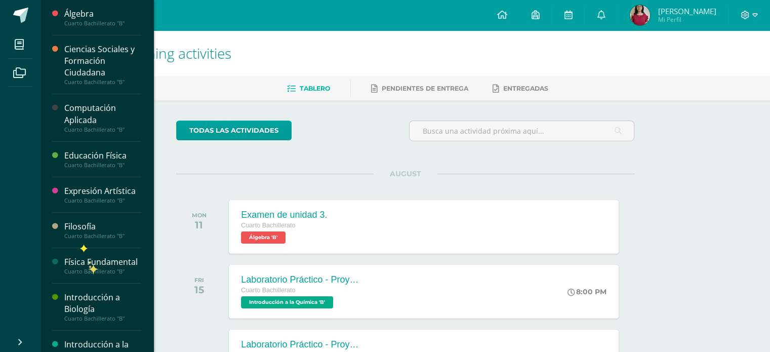
click at [87, 261] on div "Física Fundamental" at bounding box center [102, 262] width 77 height 12
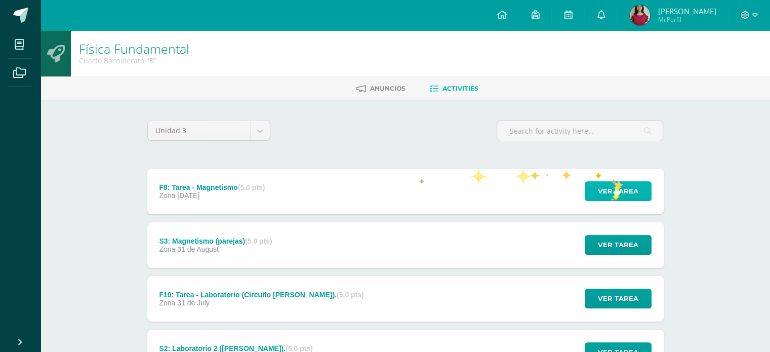
click at [610, 194] on span "Ver tarea" at bounding box center [618, 191] width 40 height 19
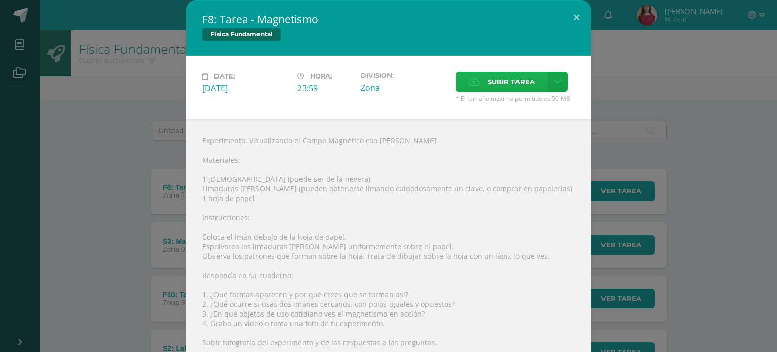
click at [514, 89] on span "Subir tarea" at bounding box center [511, 81] width 47 height 19
click at [0, 0] on input "Subir tarea" at bounding box center [0, 0] width 0 height 0
click at [503, 83] on span "Subir tarea" at bounding box center [511, 81] width 47 height 19
click at [0, 0] on input "Subir tarea" at bounding box center [0, 0] width 0 height 0
click at [572, 17] on button at bounding box center [576, 17] width 29 height 34
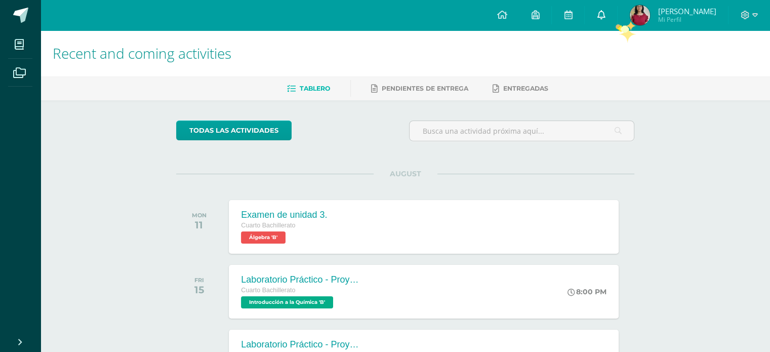
click at [605, 15] on icon at bounding box center [601, 14] width 8 height 9
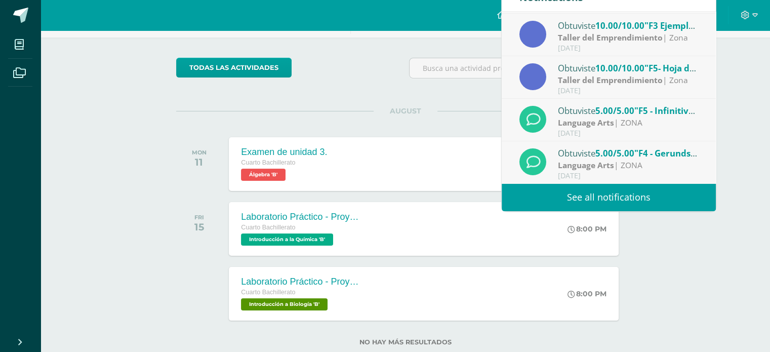
scroll to position [74, 0]
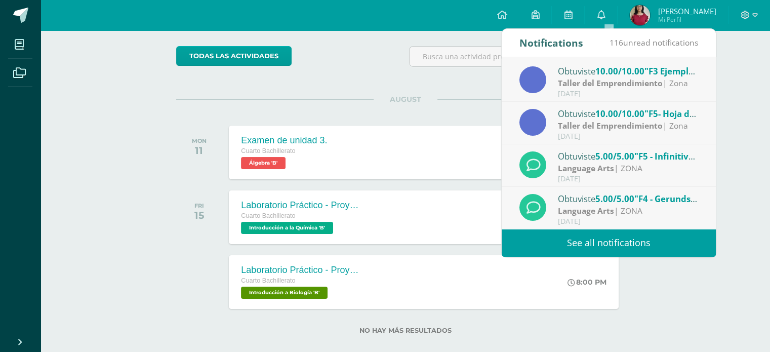
click at [610, 243] on link "See all notifications" at bounding box center [608, 243] width 214 height 28
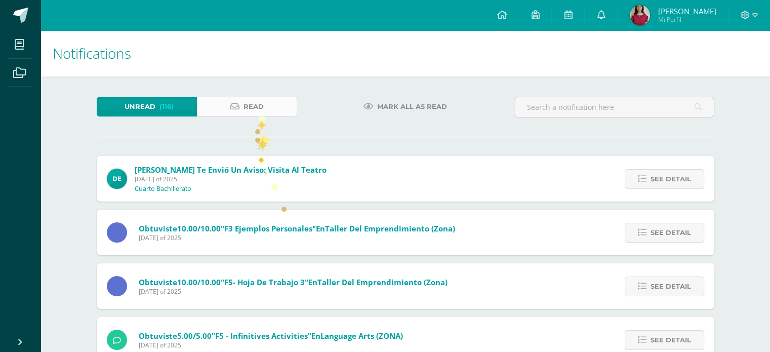
click at [259, 106] on span "Read" at bounding box center [253, 106] width 20 height 19
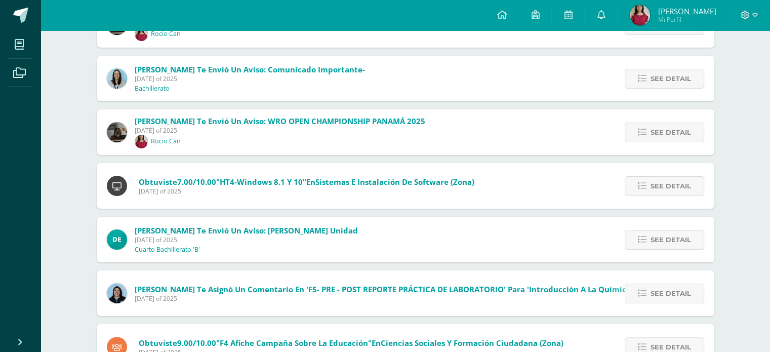
scroll to position [157, 0]
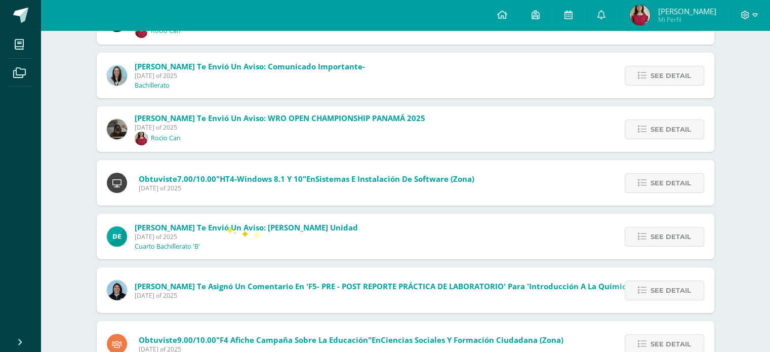
click at [225, 226] on span "[PERSON_NAME] te envió un aviso: [PERSON_NAME] Unidad" at bounding box center [246, 227] width 223 height 10
click at [664, 237] on span "See detail" at bounding box center [670, 236] width 40 height 19
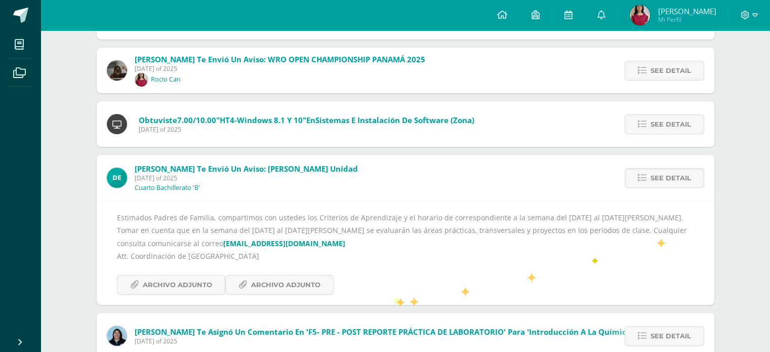
scroll to position [216, 0]
click at [285, 285] on span "Archivo Adjunto" at bounding box center [285, 284] width 69 height 19
click at [177, 280] on span "Archivo Adjunto" at bounding box center [177, 284] width 69 height 19
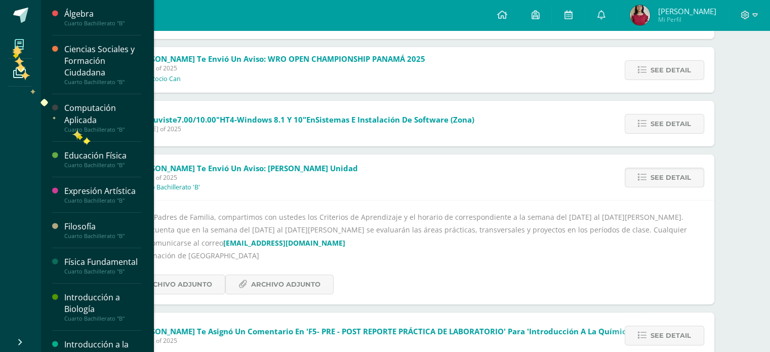
click at [12, 44] on span at bounding box center [19, 44] width 23 height 23
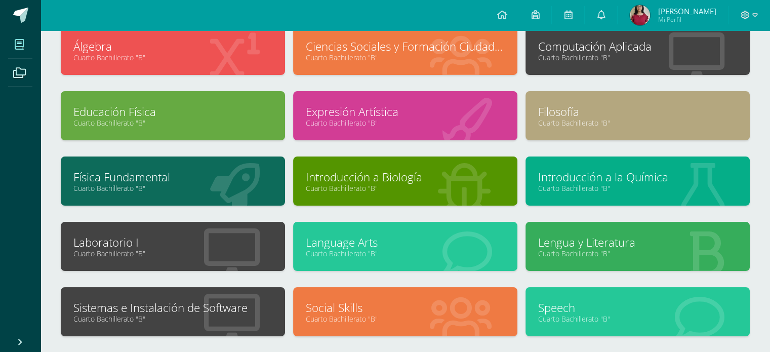
scroll to position [134, 0]
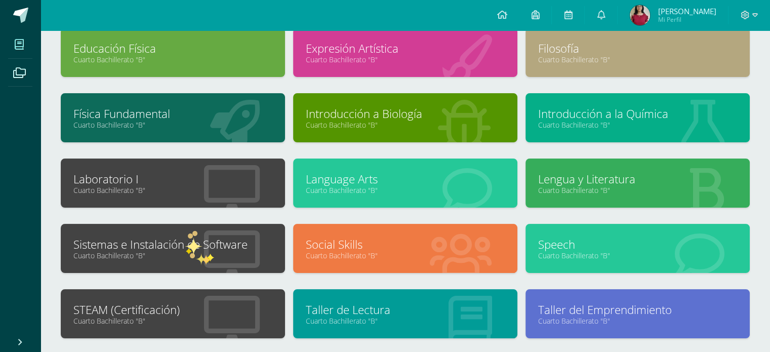
click at [206, 254] on link "Cuarto Bachillerato "B"" at bounding box center [172, 255] width 199 height 10
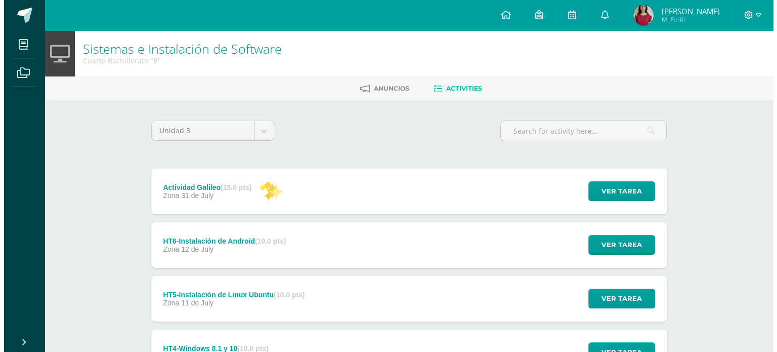
scroll to position [251, 0]
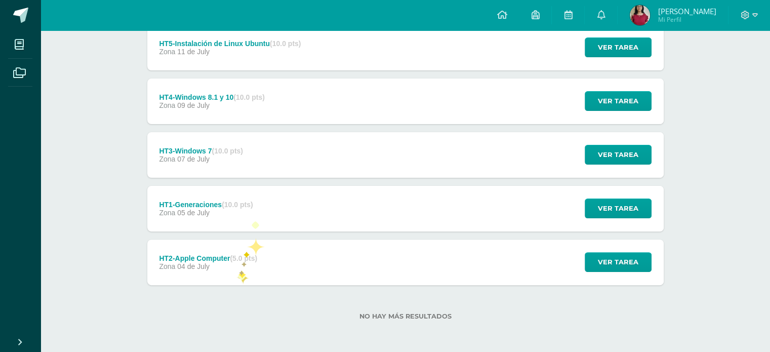
click at [235, 270] on div "HT2-Apple Computer (5.0 pts) Zona [DATE]" at bounding box center [208, 262] width 122 height 46
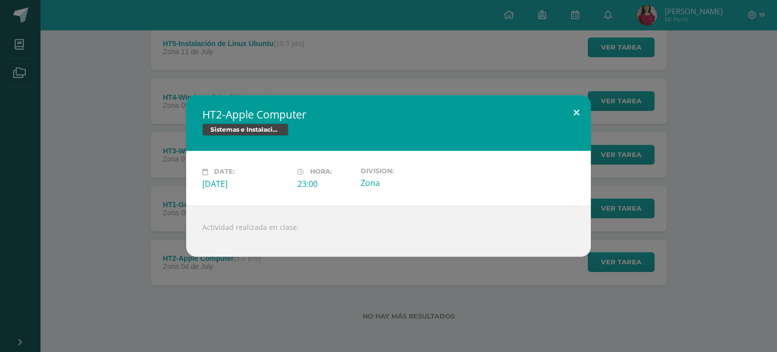
click at [574, 120] on button at bounding box center [576, 112] width 29 height 34
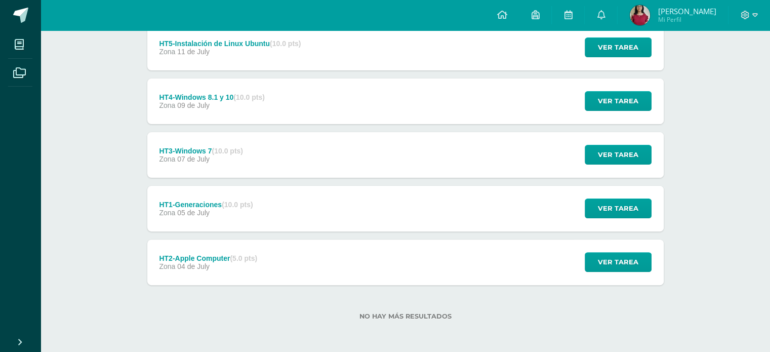
click at [317, 215] on div "HT1-Generaciones (10.0 pts) Zona [DATE] Ver tarea HT1-Generaciones Sistemas e I…" at bounding box center [405, 209] width 516 height 46
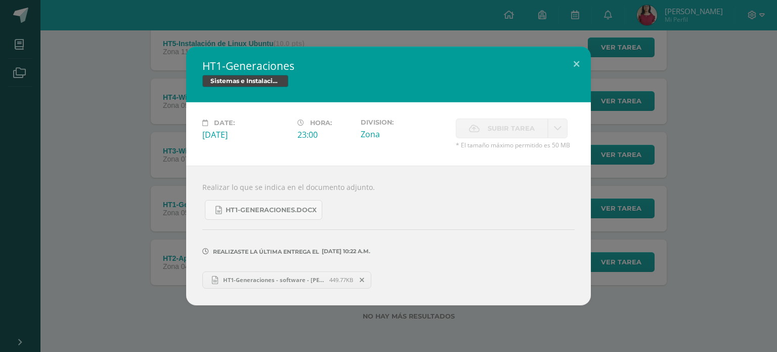
click at [653, 164] on div "HT1-Generaciones Sistemas e Instalación de Software Date: [DATE] Hora: 23:00 Di…" at bounding box center [388, 176] width 769 height 258
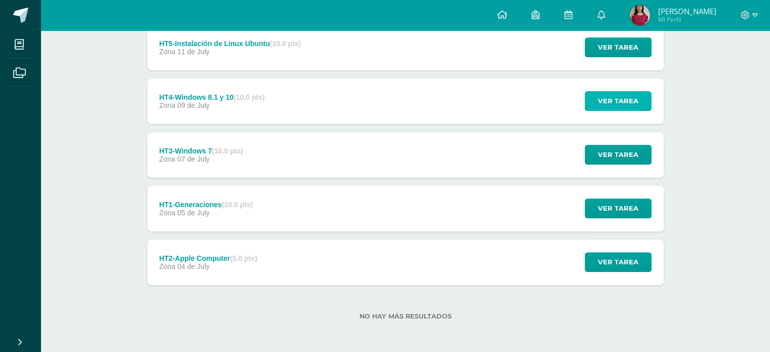
click at [606, 96] on span "Ver tarea" at bounding box center [618, 101] width 40 height 19
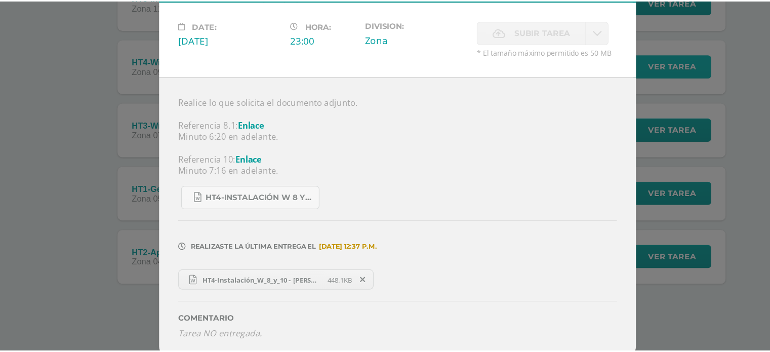
scroll to position [247, 0]
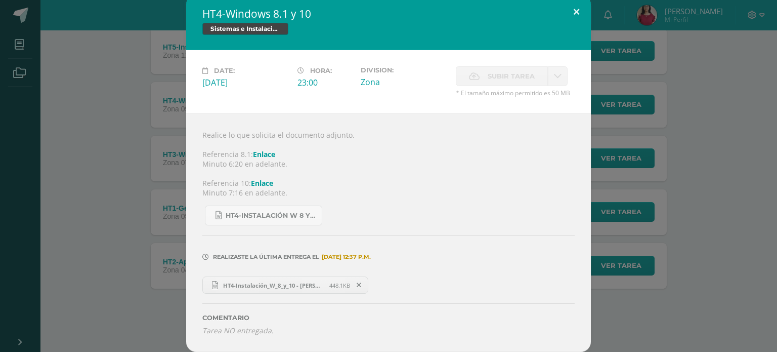
click at [575, 16] on button at bounding box center [576, 11] width 29 height 34
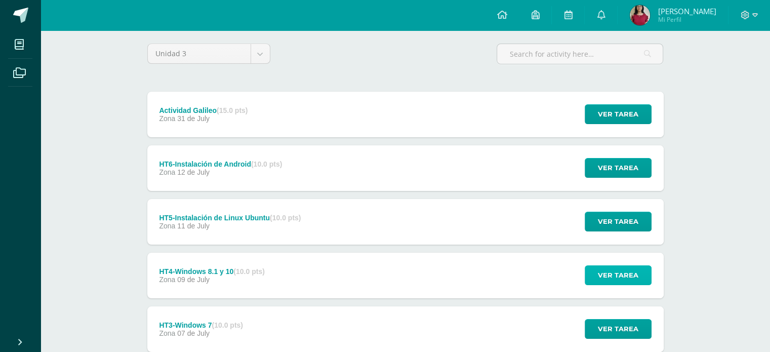
scroll to position [77, 0]
